Goal: Transaction & Acquisition: Purchase product/service

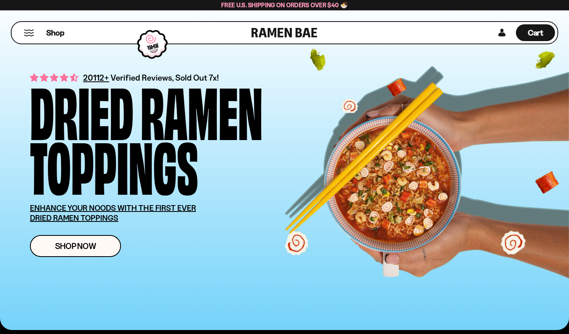
scroll to position [16, 0]
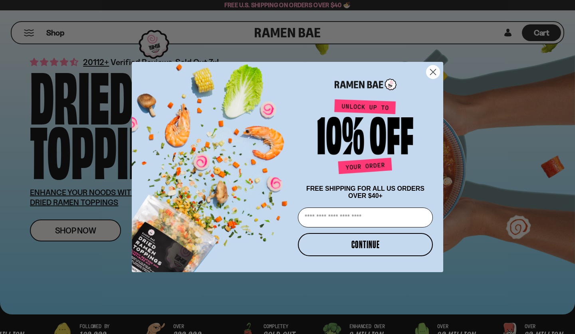
click at [426, 74] on icon "Close dialog" at bounding box center [433, 72] width 14 height 14
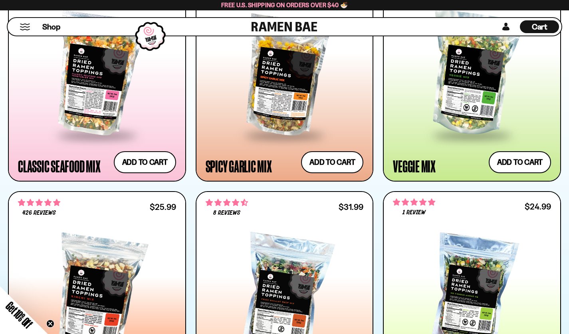
scroll to position [523, 0]
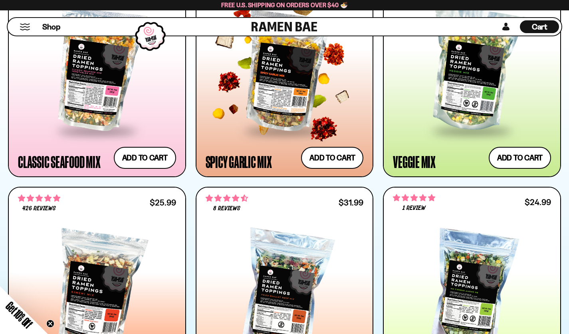
click at [299, 72] on div at bounding box center [285, 69] width 158 height 121
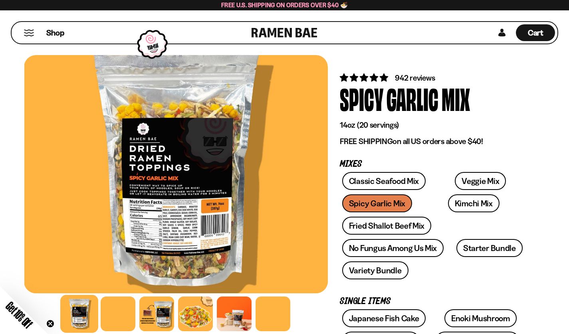
click at [169, 227] on div at bounding box center [176, 174] width 304 height 238
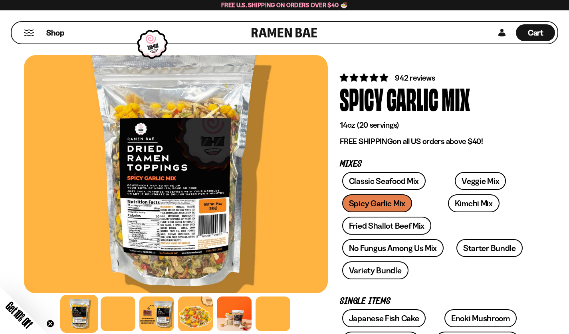
click at [166, 231] on div at bounding box center [174, 174] width 304 height 238
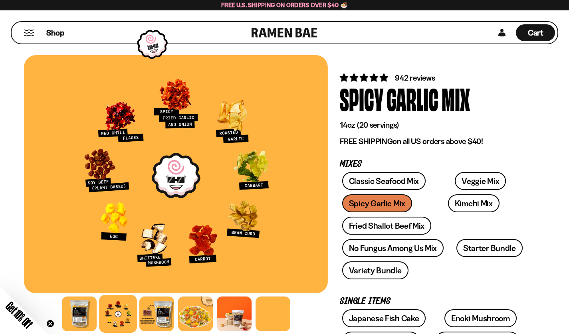
click at [284, 33] on link at bounding box center [284, 33] width 66 height 22
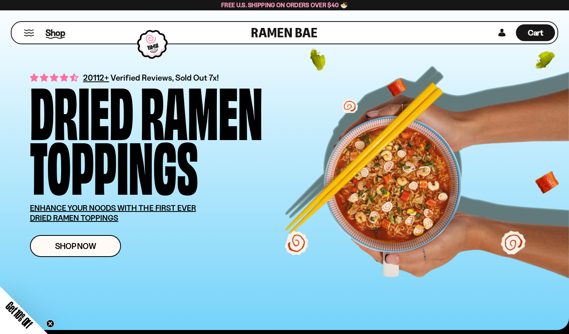
click at [53, 32] on span "Shop" at bounding box center [55, 33] width 20 height 12
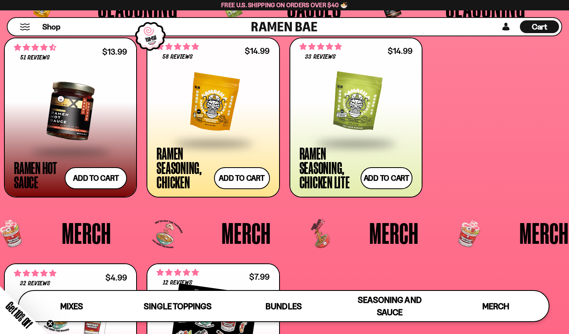
scroll to position [1826, 0]
